Goal: Find specific page/section

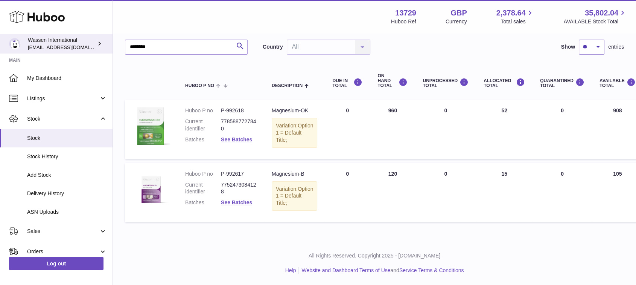
drag, startPoint x: 158, startPoint y: 50, endPoint x: 109, endPoint y: 51, distance: 49.3
click at [109, 50] on div "Huboo Wassen International gemma.moses@wassen.com Main My Dashboard Listings No…" at bounding box center [318, 117] width 636 height 335
type input "********"
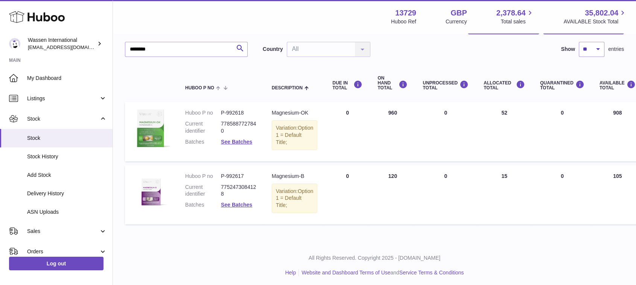
scroll to position [50, 0]
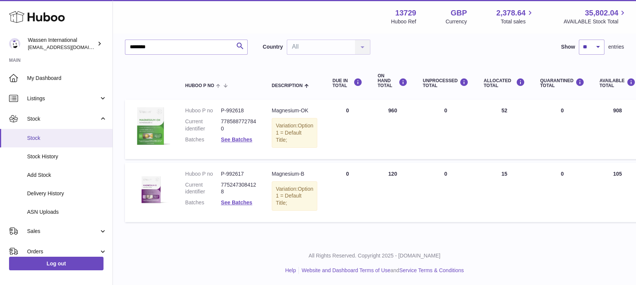
click at [36, 138] on span "Stock" at bounding box center [67, 137] width 80 height 7
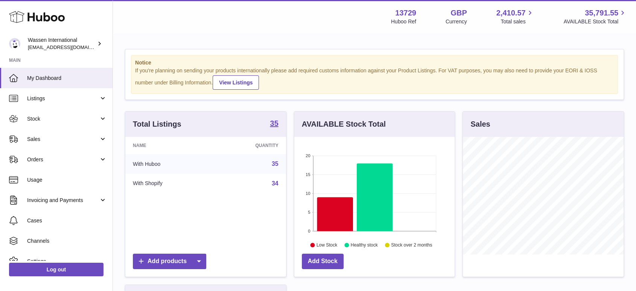
scroll to position [117, 160]
